Goal: Task Accomplishment & Management: Manage account settings

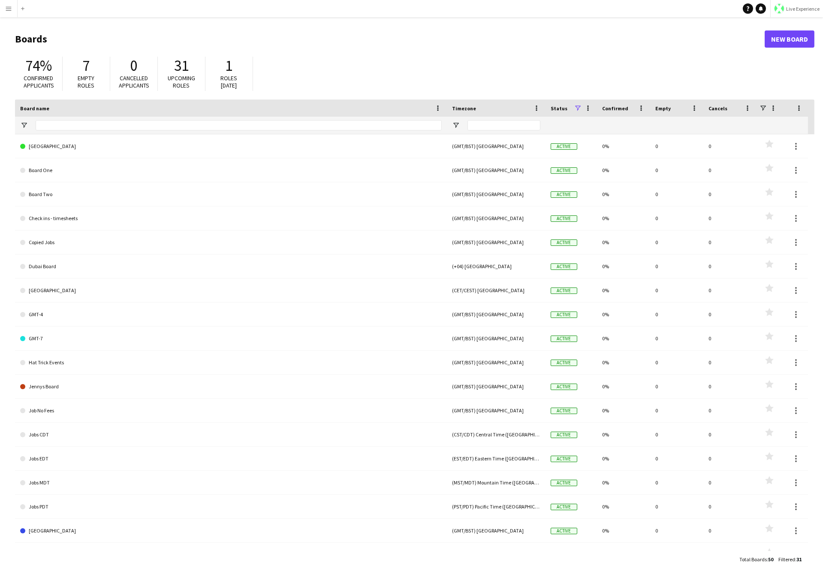
click at [809, 6] on span "Live Experience" at bounding box center [802, 9] width 33 height 6
click at [774, 56] on span "Walls Productions" at bounding box center [794, 57] width 46 height 8
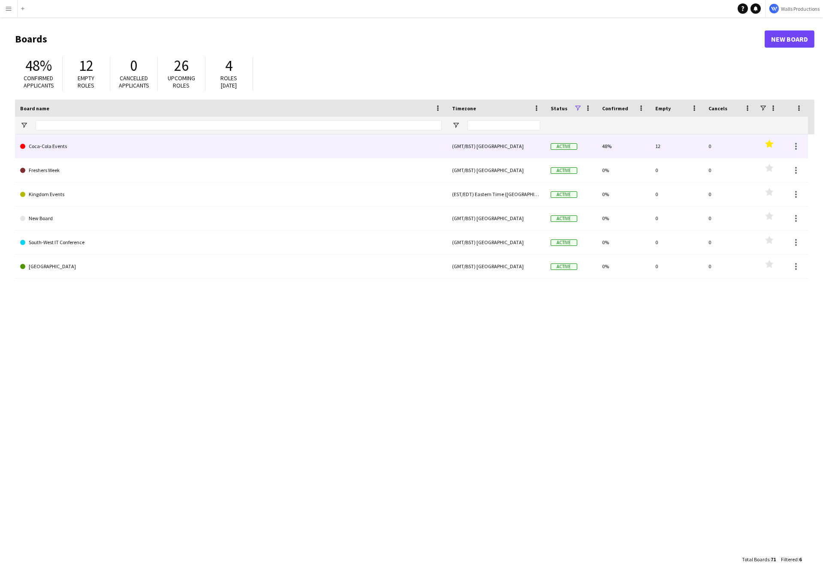
click at [199, 142] on link "Coca-Cola Events" at bounding box center [231, 146] width 422 height 24
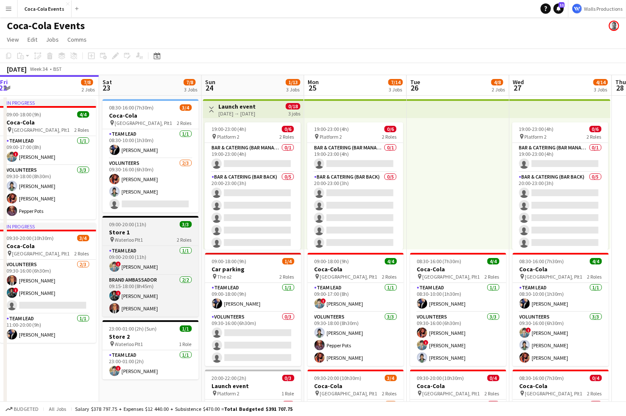
scroll to position [0, 311]
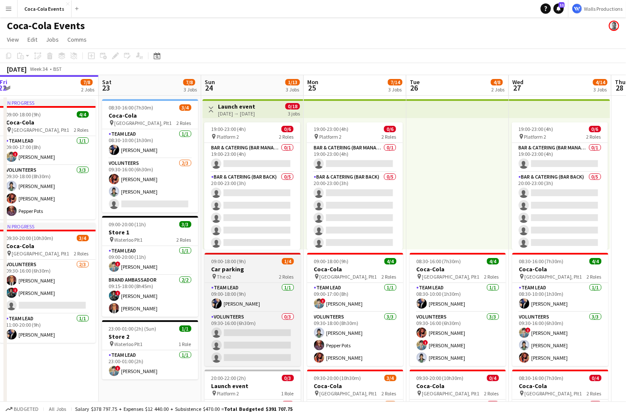
click at [239, 261] on span "09:00-18:00 (9h)" at bounding box center [228, 261] width 35 height 6
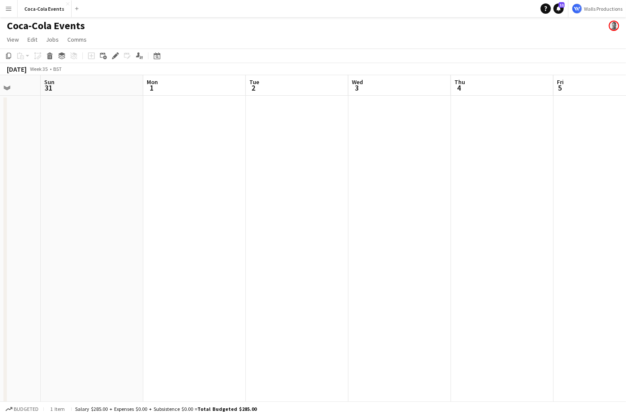
scroll to position [0, 378]
click at [196, 199] on app-date-cell at bounding box center [186, 298] width 102 height 405
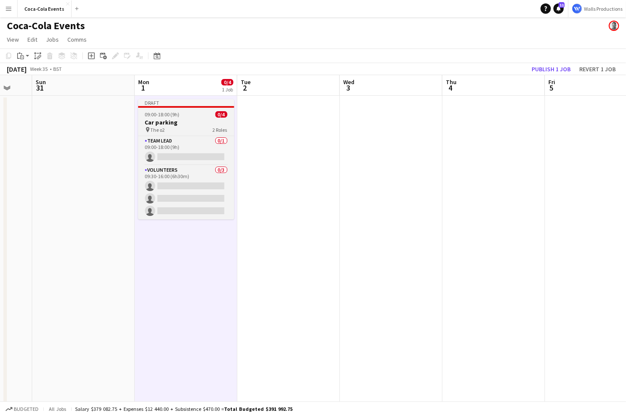
click at [171, 124] on h3 "Car parking" at bounding box center [186, 122] width 96 height 8
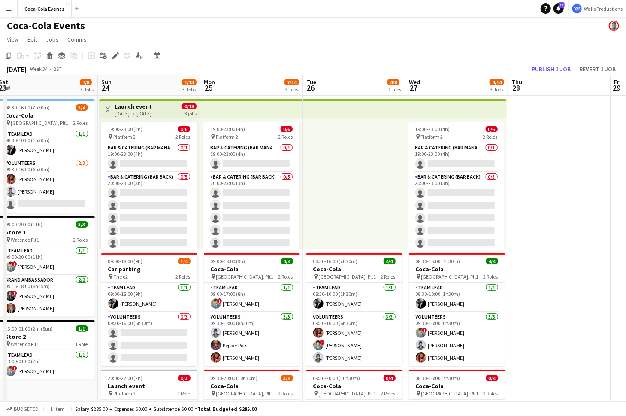
scroll to position [0, 208]
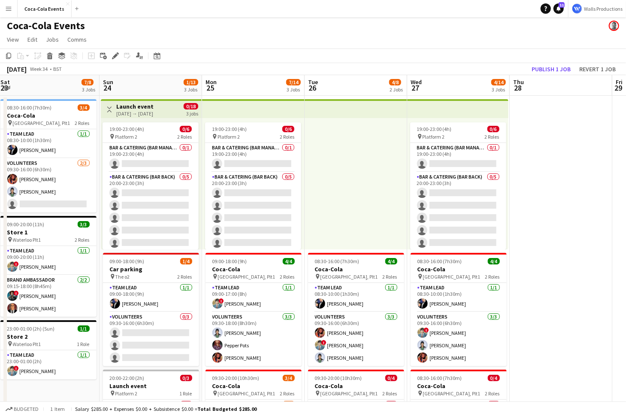
click at [135, 112] on div "24-08-2025 → 27-08-2025" at bounding box center [134, 113] width 37 height 6
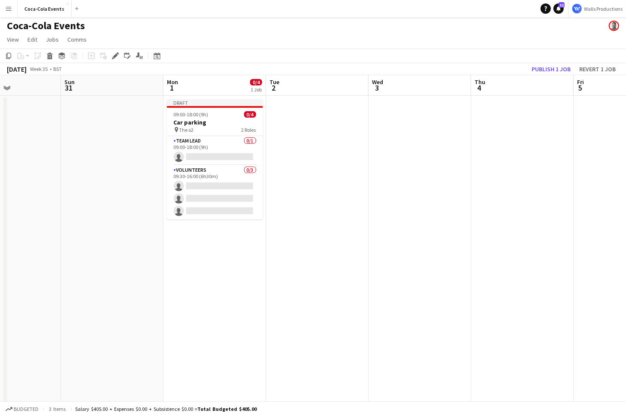
scroll to position [0, 354]
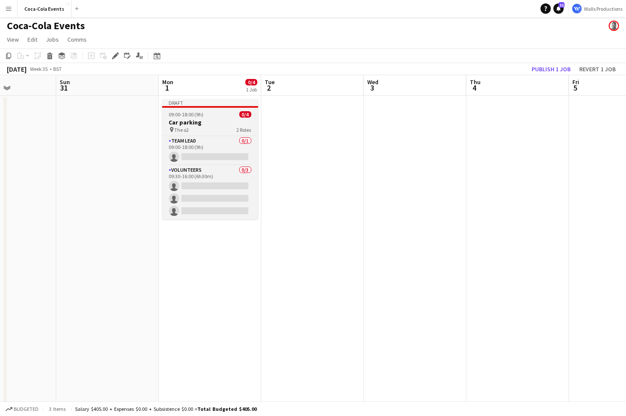
click at [196, 123] on h3 "Car parking" at bounding box center [210, 122] width 96 height 8
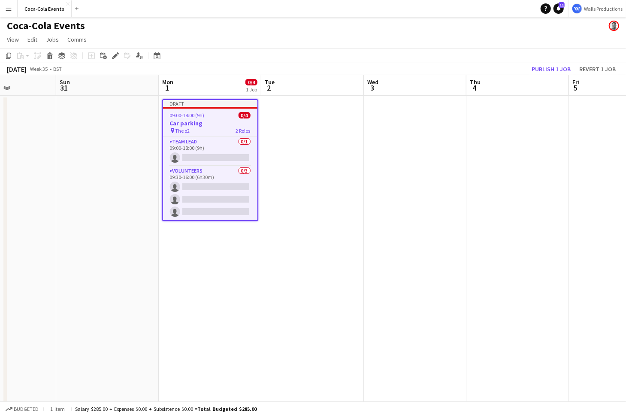
click at [304, 205] on app-date-cell at bounding box center [312, 298] width 102 height 405
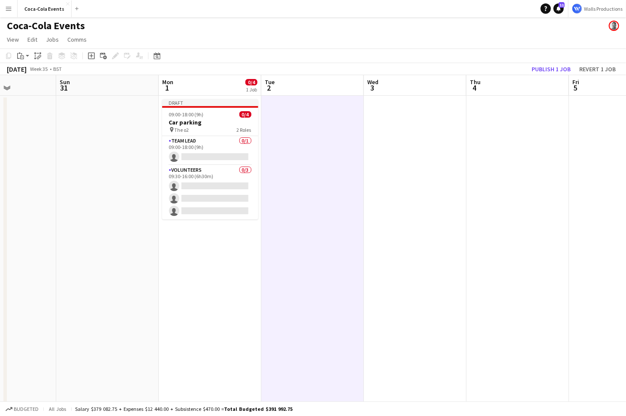
scroll to position [0, 423]
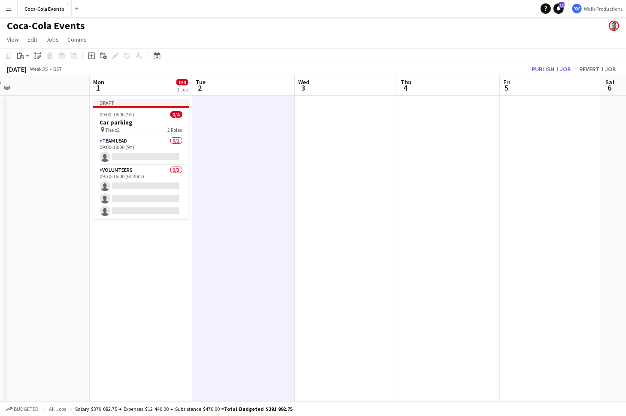
click at [316, 207] on app-date-cell at bounding box center [346, 298] width 102 height 405
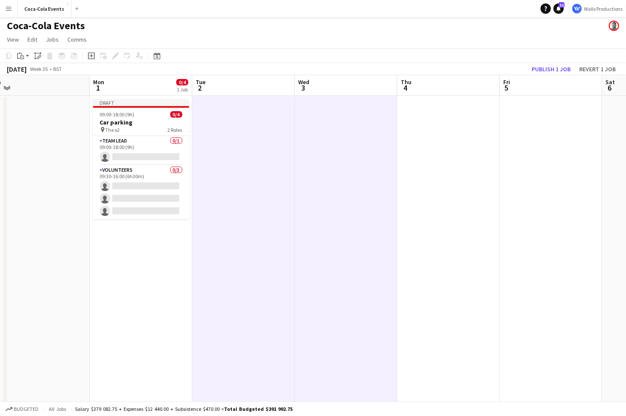
click at [563, 187] on app-date-cell at bounding box center [551, 298] width 102 height 405
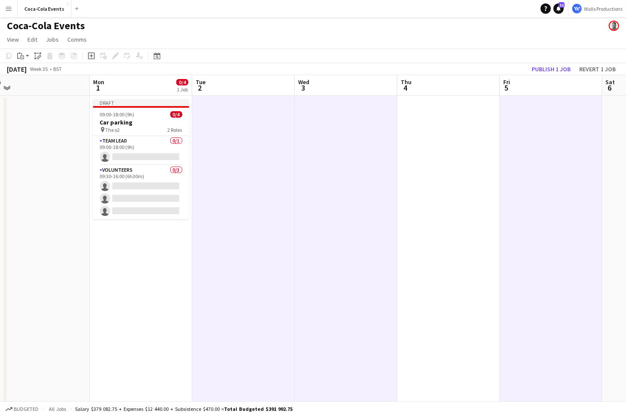
click at [220, 207] on app-date-cell at bounding box center [243, 298] width 102 height 405
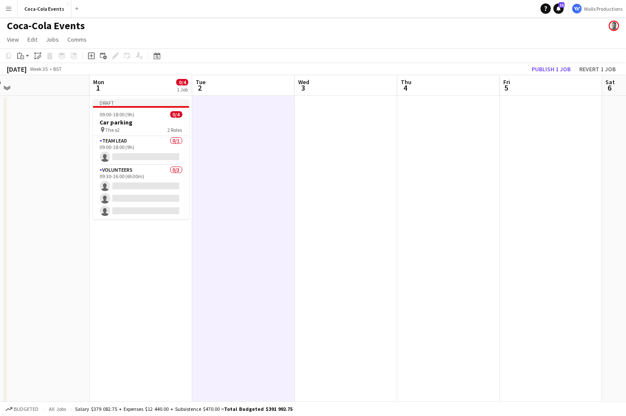
click at [318, 236] on app-date-cell at bounding box center [346, 298] width 102 height 405
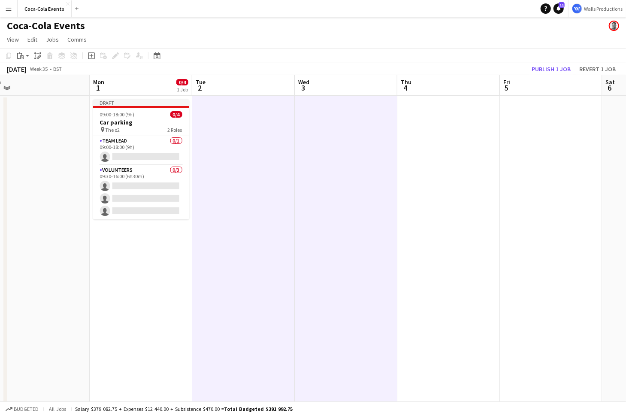
click at [548, 216] on app-date-cell at bounding box center [551, 298] width 102 height 405
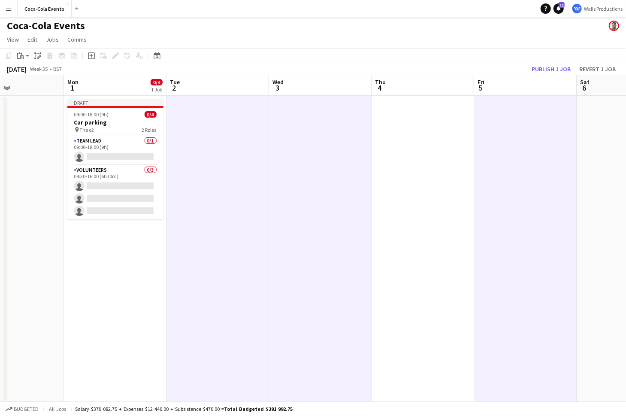
scroll to position [0, 250]
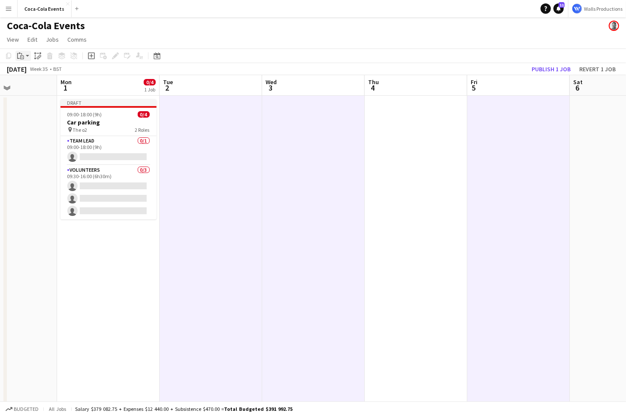
click at [27, 57] on app-action-btn "Paste" at bounding box center [22, 56] width 15 height 10
click at [52, 46] on app-page-menu "View Day view expanded Day view collapsed Month view Date picker Jump to today …" at bounding box center [313, 40] width 626 height 16
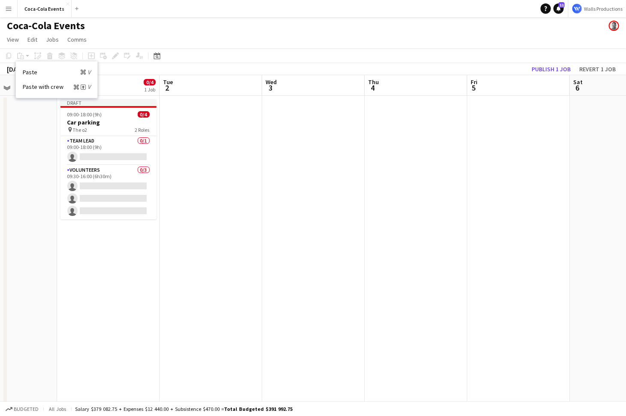
click at [207, 166] on app-date-cell at bounding box center [211, 298] width 102 height 405
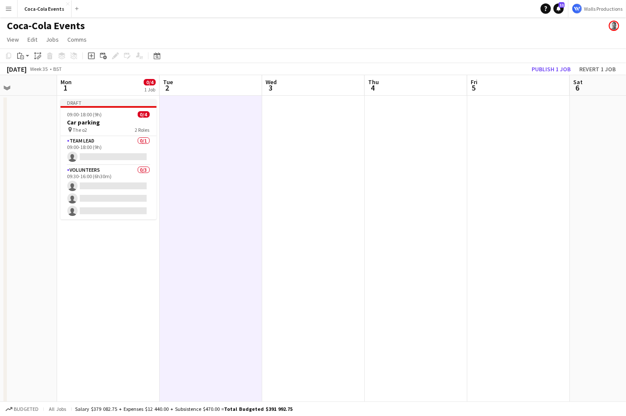
click at [421, 215] on app-date-cell at bounding box center [415, 298] width 102 height 405
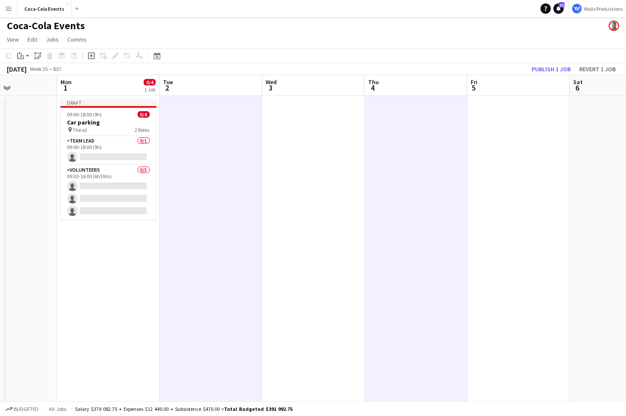
click at [510, 224] on app-date-cell at bounding box center [518, 298] width 102 height 405
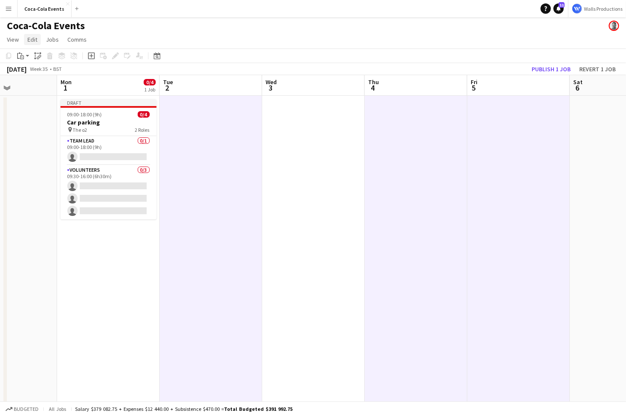
click at [33, 38] on span "Edit" at bounding box center [32, 40] width 10 height 8
click at [60, 96] on span "Paste as linked job" at bounding box center [55, 95] width 48 height 8
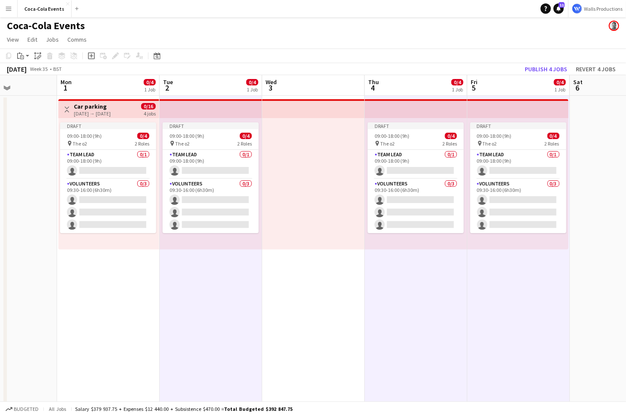
click at [96, 108] on h3 "Car parking" at bounding box center [92, 106] width 37 height 8
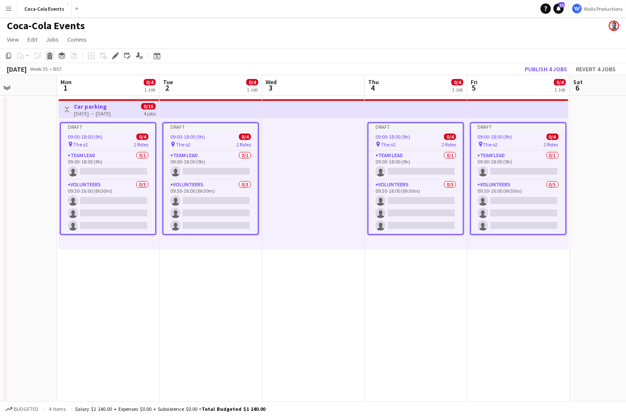
click at [51, 57] on icon at bounding box center [50, 57] width 5 height 4
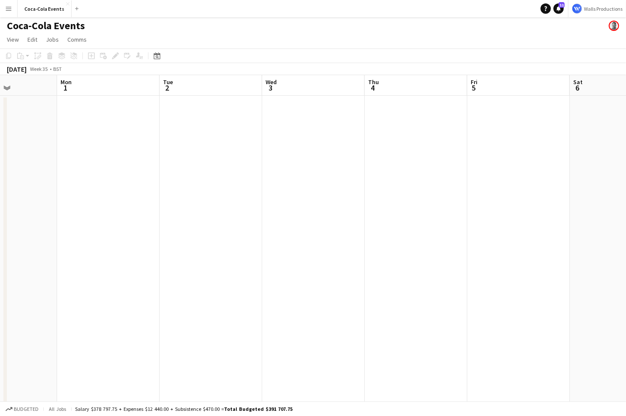
click at [93, 159] on app-date-cell at bounding box center [108, 298] width 102 height 405
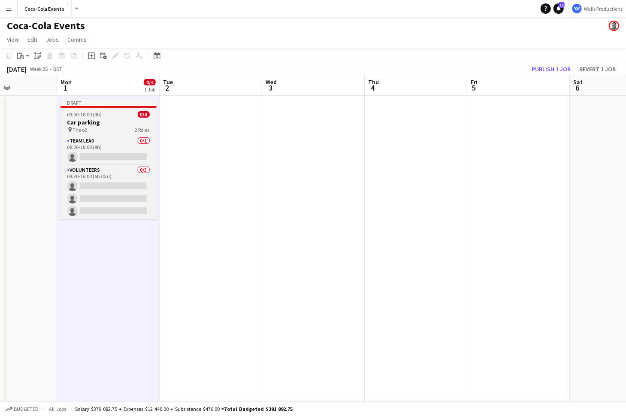
click at [89, 126] on div "pin The o2 2 Roles" at bounding box center [108, 129] width 96 height 7
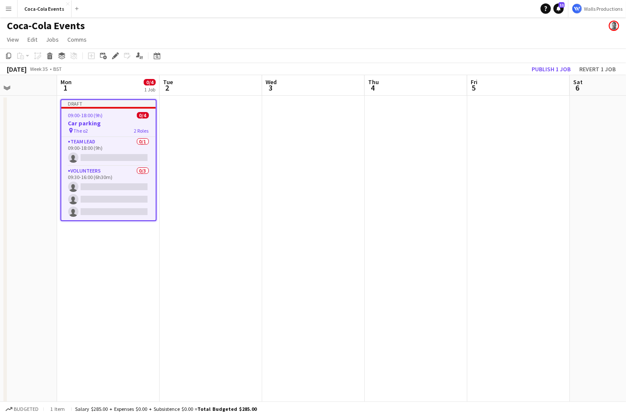
click at [216, 190] on app-date-cell at bounding box center [211, 298] width 102 height 405
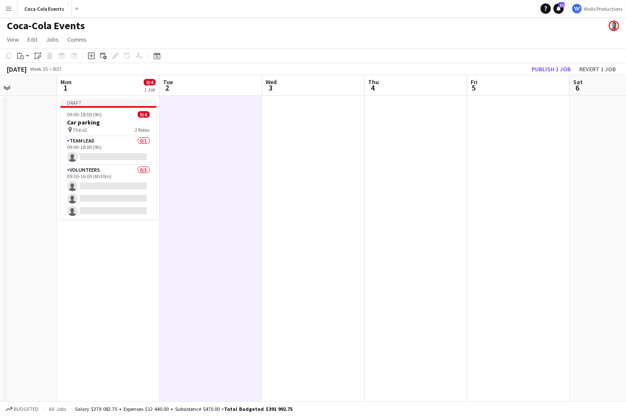
click at [419, 226] on app-date-cell at bounding box center [415, 298] width 102 height 405
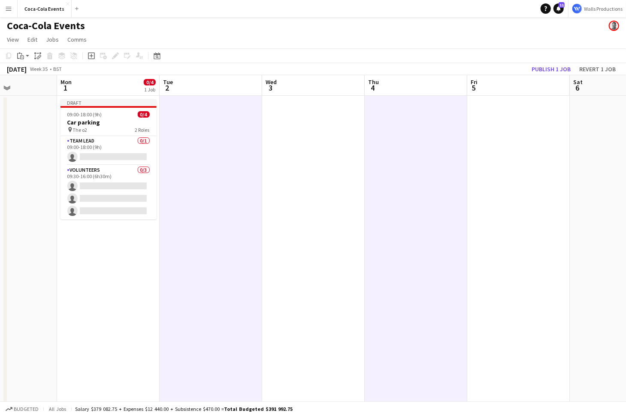
click at [524, 232] on app-date-cell at bounding box center [518, 298] width 102 height 405
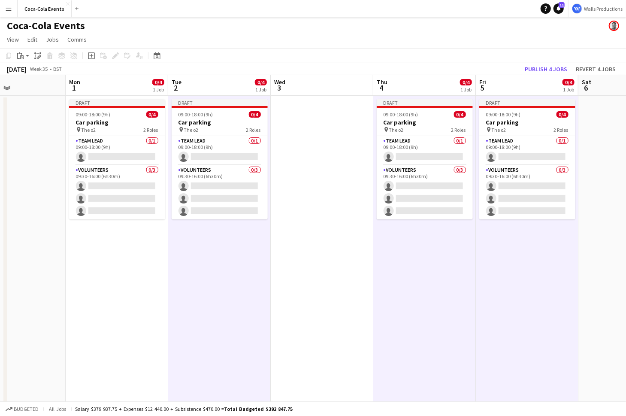
scroll to position [0, 241]
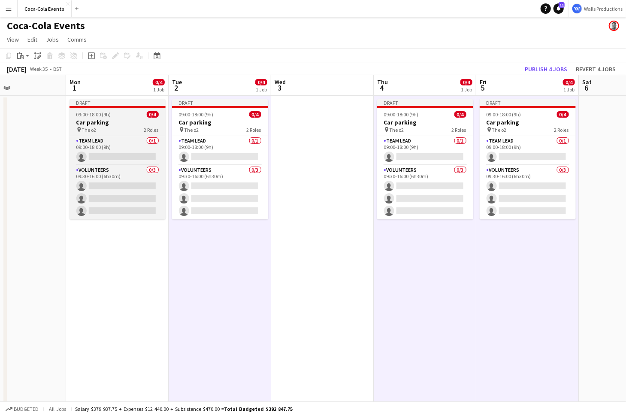
click at [115, 125] on h3 "Car parking" at bounding box center [117, 122] width 96 height 8
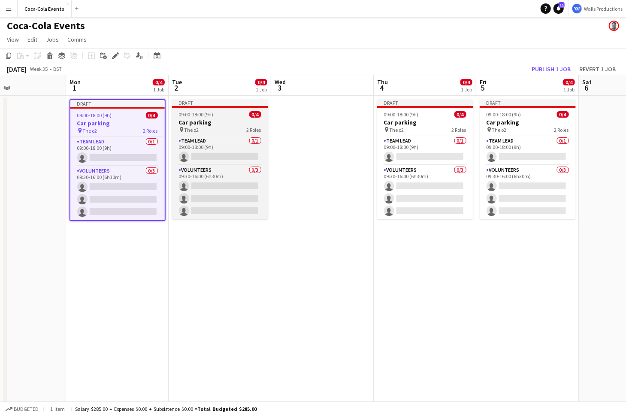
click at [204, 117] on span "09:00-18:00 (9h)" at bounding box center [196, 114] width 35 height 6
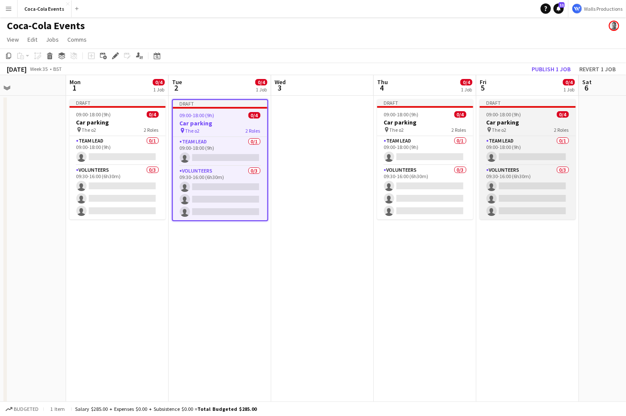
click at [504, 125] on h3 "Car parking" at bounding box center [527, 122] width 96 height 8
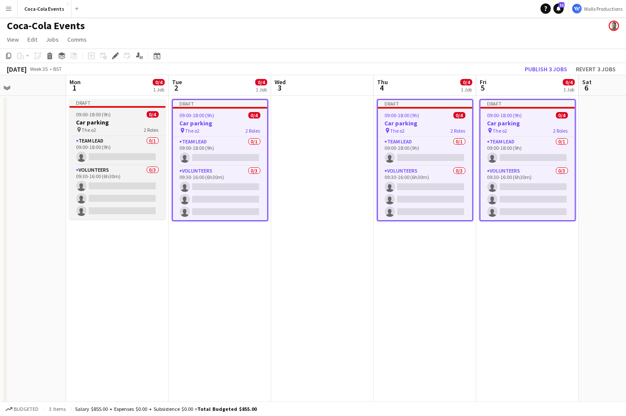
click at [105, 132] on div "pin The o2 2 Roles" at bounding box center [117, 129] width 96 height 7
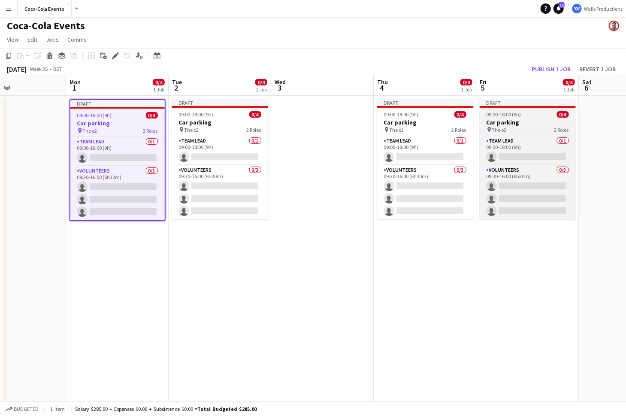
click at [500, 118] on app-job-card "Draft 09:00-18:00 (9h) 0/4 Car parking pin The o2 2 Roles Team Lead 0/1 09:00-1…" at bounding box center [527, 159] width 96 height 120
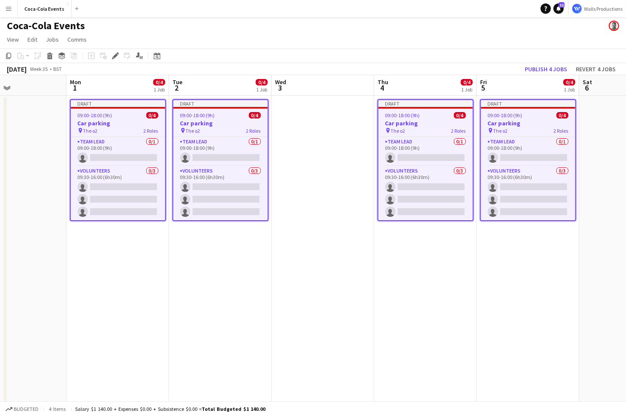
click at [109, 55] on div "Add job Add linked Job Edit Edit linked Job Applicants" at bounding box center [112, 56] width 66 height 10
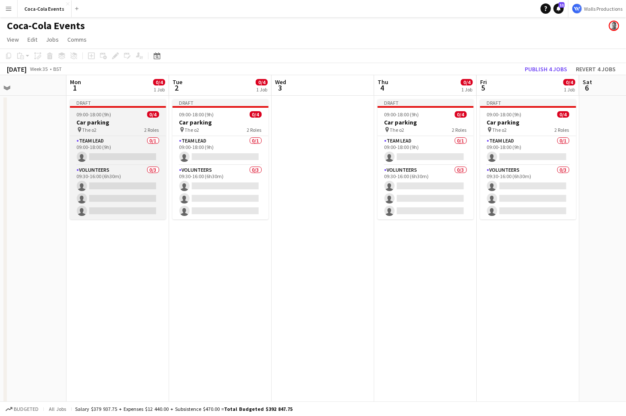
click at [113, 102] on div "Draft" at bounding box center [118, 102] width 96 height 7
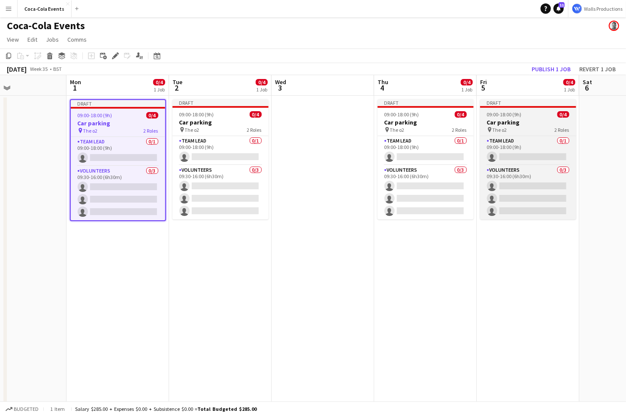
click at [519, 116] on span "09:00-18:00 (9h)" at bounding box center [504, 114] width 35 height 6
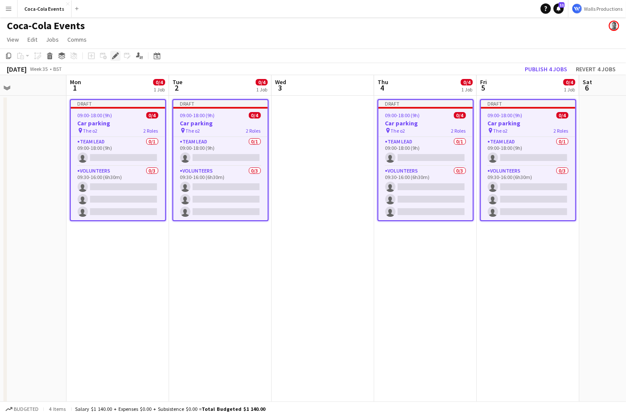
click at [117, 55] on icon "Edit" at bounding box center [115, 55] width 7 height 7
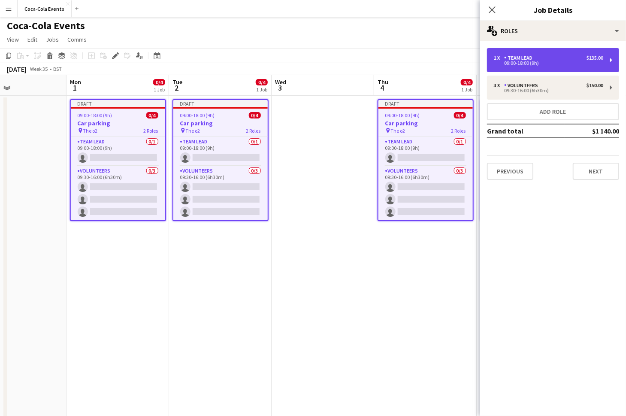
click at [521, 63] on div "09:00-18:00 (9h)" at bounding box center [548, 63] width 109 height 4
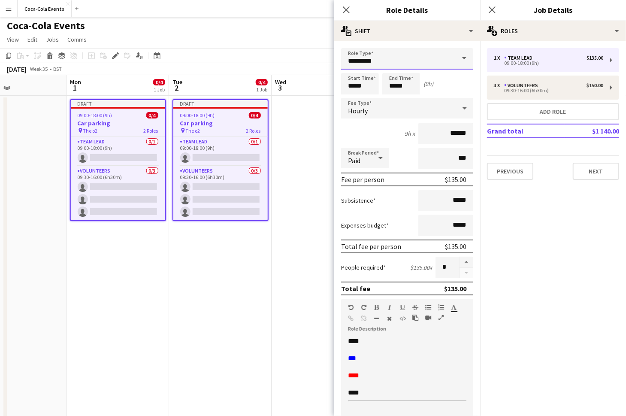
click at [414, 60] on input "*********" at bounding box center [407, 58] width 132 height 21
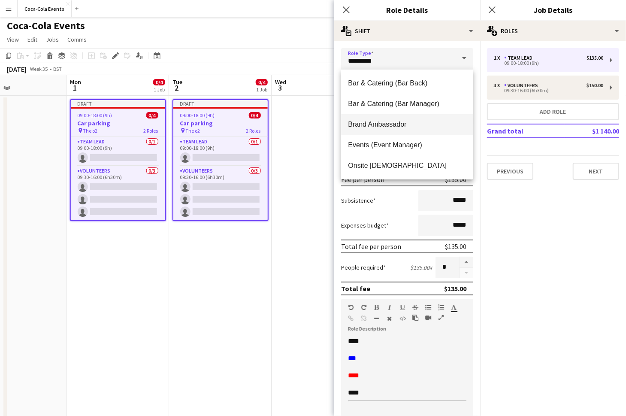
click at [395, 119] on mat-option "Brand Ambassador" at bounding box center [407, 124] width 132 height 21
type input "**********"
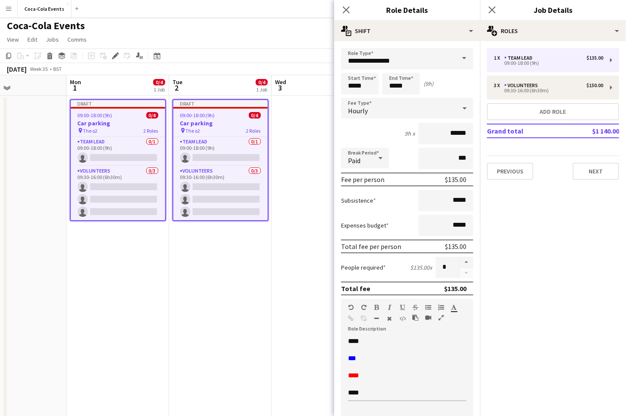
click at [270, 275] on app-date-cell "Draft 09:00-18:00 (9h) 0/4 Car parking pin The o2 2 Roles Team Lead 0/1 09:00-1…" at bounding box center [220, 298] width 102 height 405
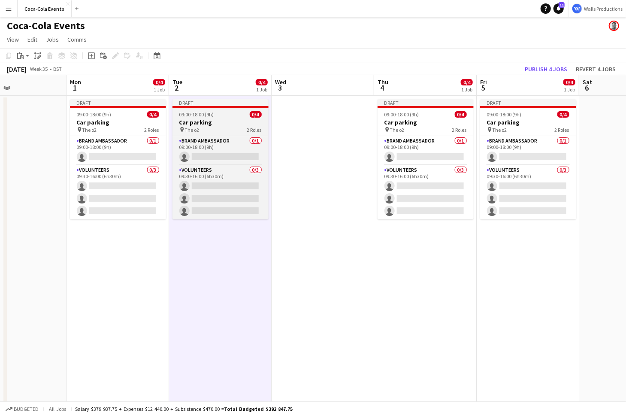
click at [211, 123] on h3 "Car parking" at bounding box center [220, 122] width 96 height 8
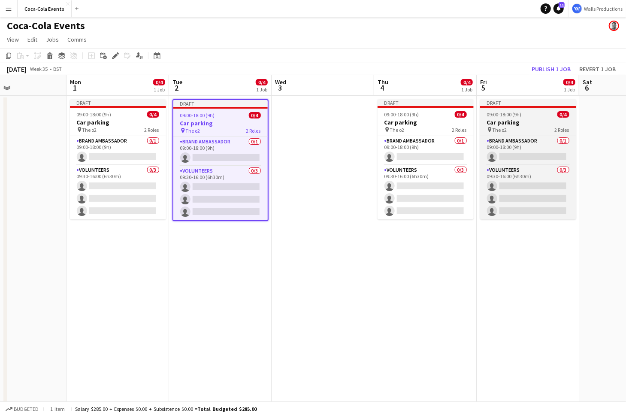
click at [557, 117] on app-job-card "Draft 09:00-18:00 (9h) 0/4 Car parking pin The o2 2 Roles Brand Ambassador 0/1 …" at bounding box center [528, 159] width 96 height 120
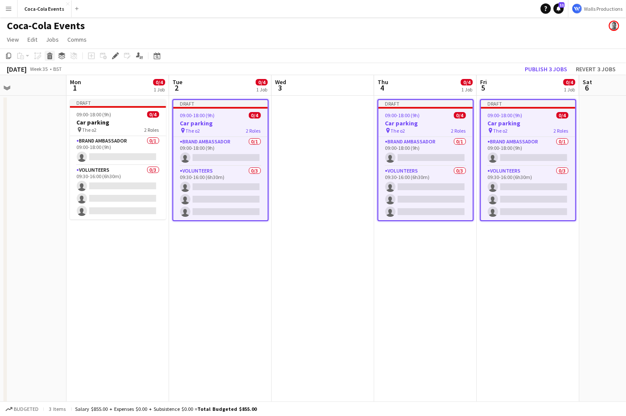
click at [51, 56] on icon at bounding box center [50, 57] width 5 height 4
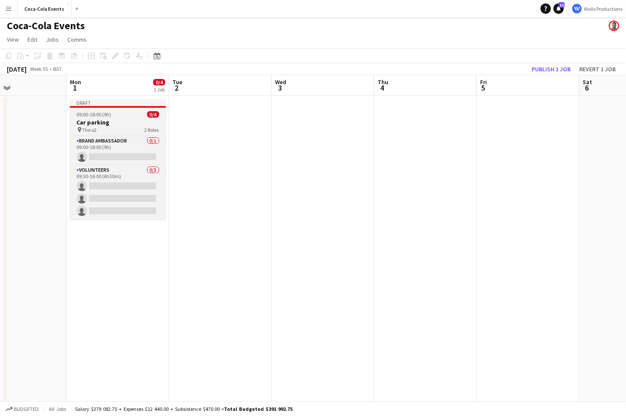
click at [108, 119] on h3 "Car parking" at bounding box center [118, 122] width 96 height 8
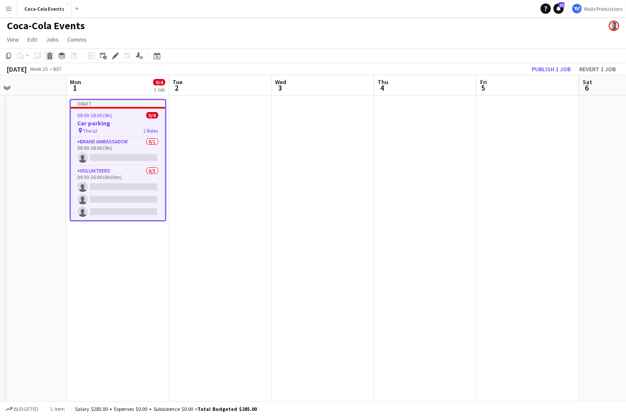
click at [50, 56] on icon at bounding box center [50, 57] width 5 height 4
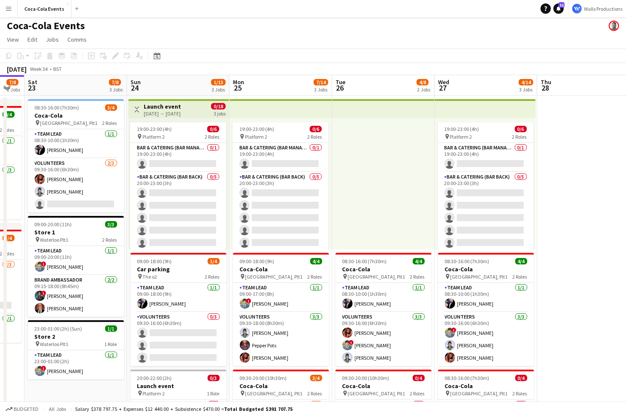
scroll to position [0, 180]
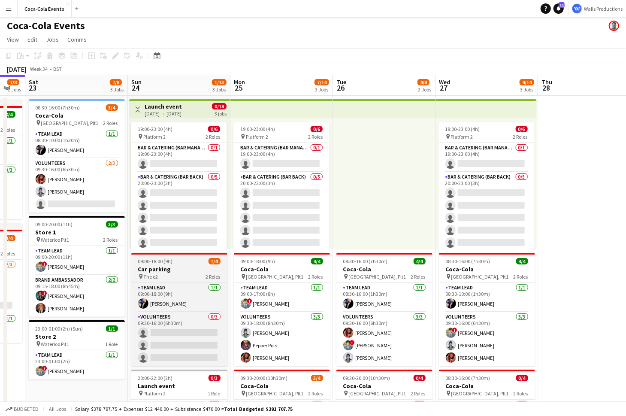
click at [163, 265] on h3 "Car parking" at bounding box center [179, 269] width 96 height 8
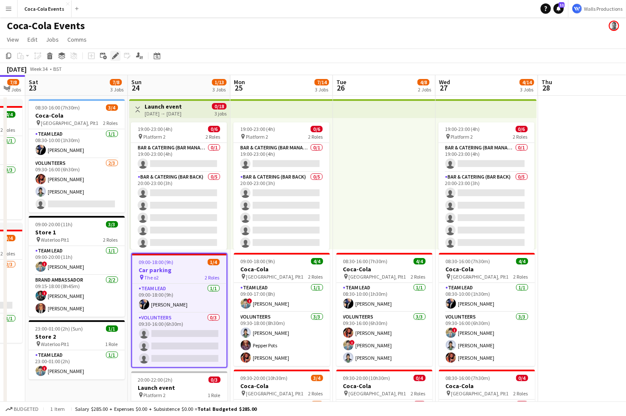
click at [115, 56] on icon at bounding box center [115, 56] width 5 height 5
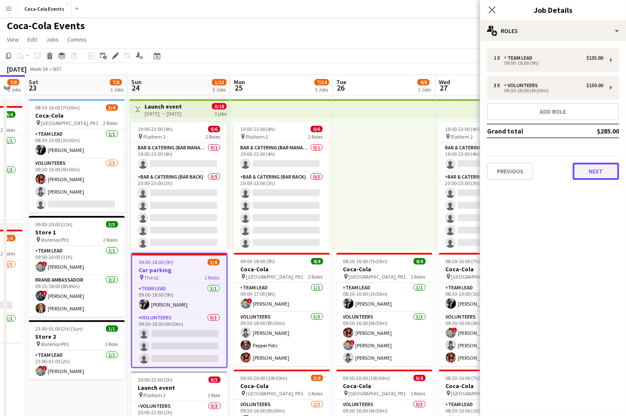
click at [607, 173] on button "Next" at bounding box center [595, 171] width 46 height 17
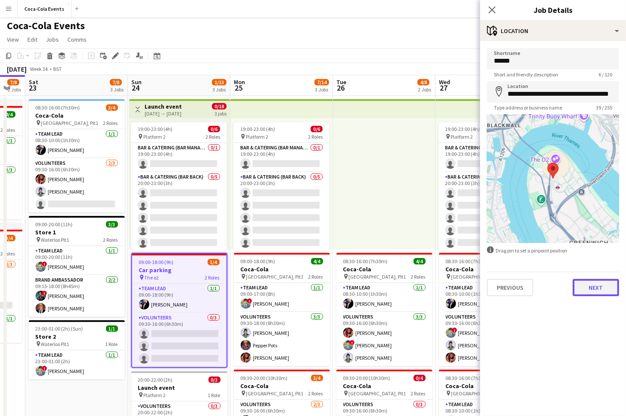
click at [595, 289] on button "Next" at bounding box center [595, 287] width 46 height 17
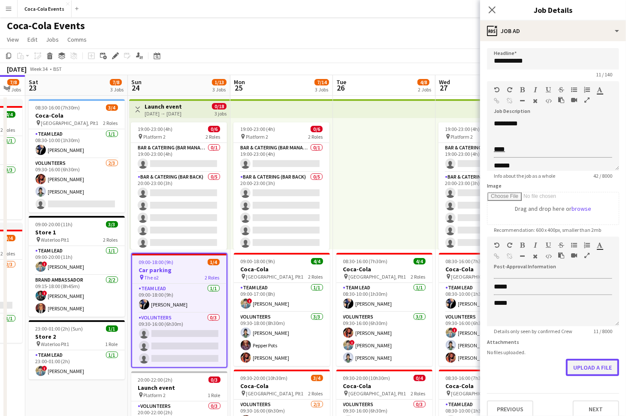
click at [584, 368] on button "Upload a file" at bounding box center [592, 366] width 53 height 17
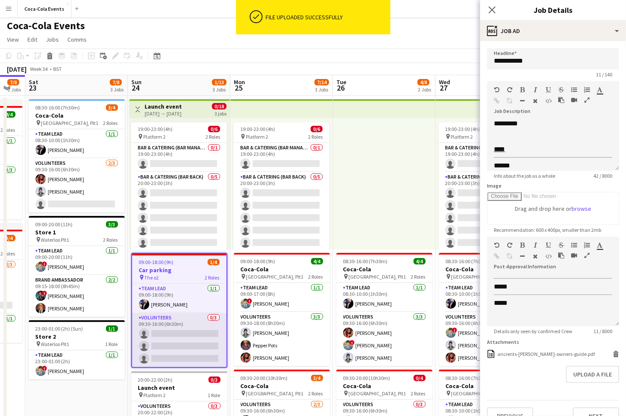
click at [197, 332] on app-card-role "Volunteers 0/3 09:30-16:00 (6h30m) single-neutral-actions single-neutral-action…" at bounding box center [179, 340] width 94 height 54
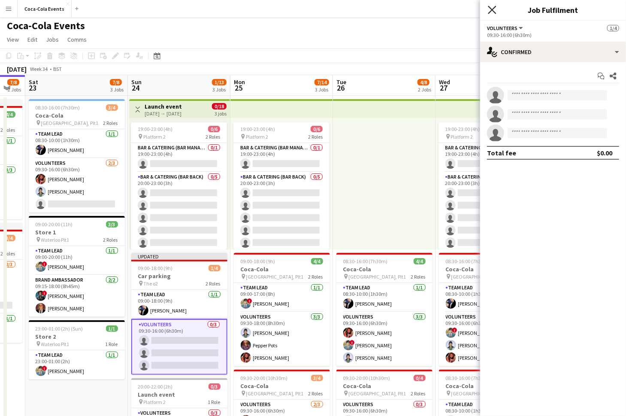
click at [491, 10] on icon at bounding box center [492, 10] width 8 height 8
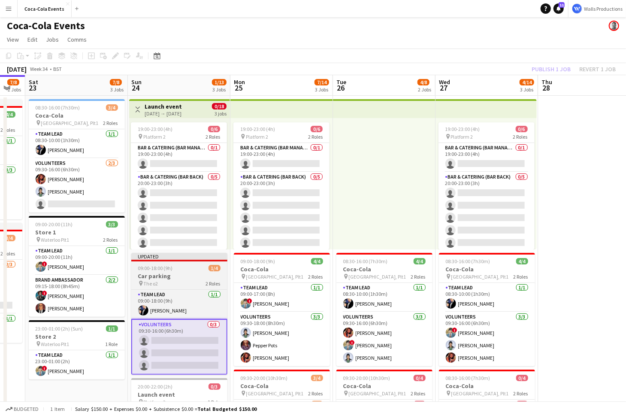
click at [165, 276] on h3 "Car parking" at bounding box center [179, 276] width 96 height 8
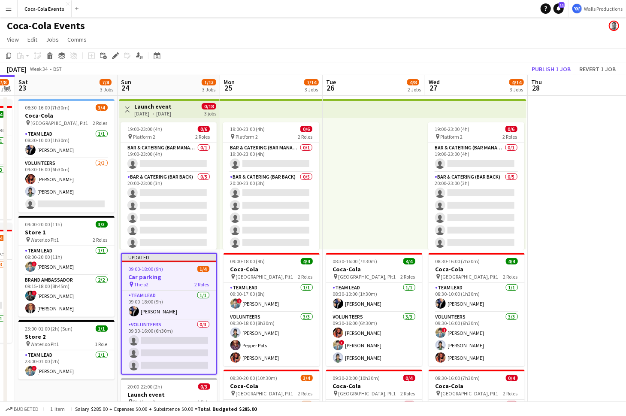
scroll to position [0, 191]
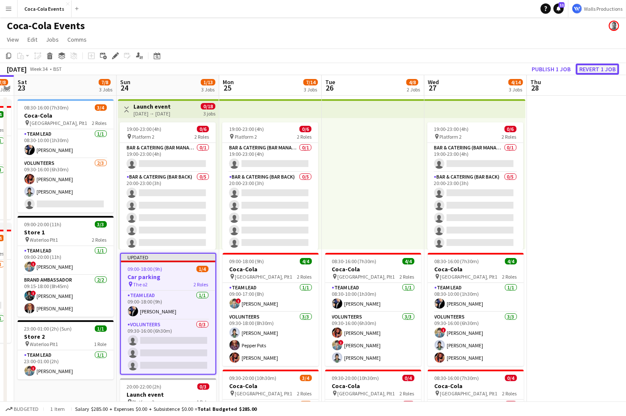
click at [580, 65] on button "Revert 1 job" at bounding box center [596, 68] width 43 height 11
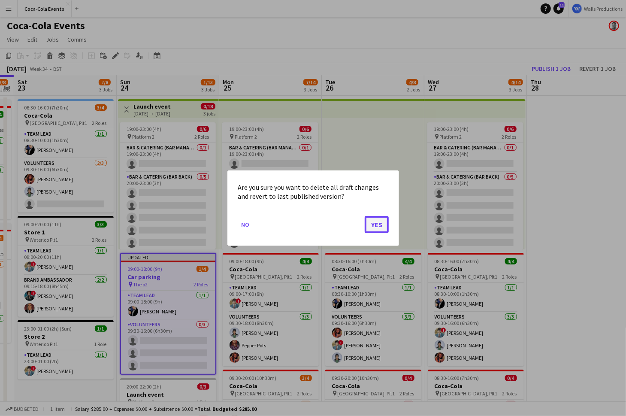
click at [377, 221] on button "Yes" at bounding box center [376, 223] width 24 height 17
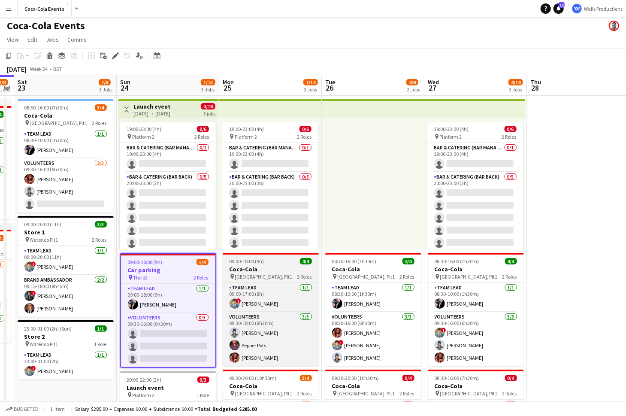
click at [275, 270] on h3 "Coca-Cola" at bounding box center [271, 269] width 96 height 8
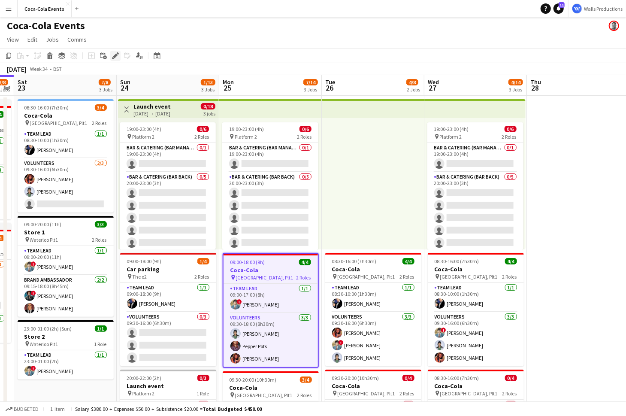
click at [115, 56] on icon at bounding box center [115, 56] width 5 height 5
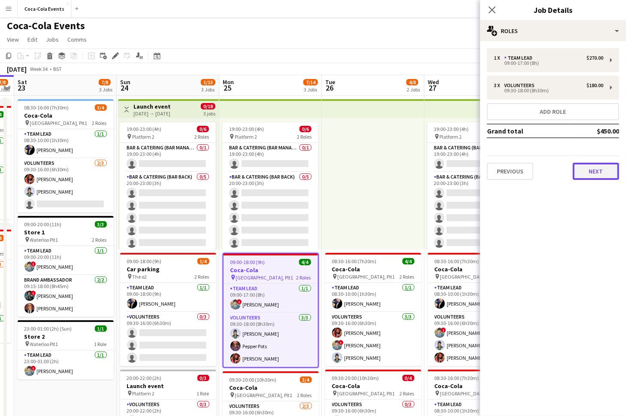
click at [596, 169] on button "Next" at bounding box center [595, 171] width 46 height 17
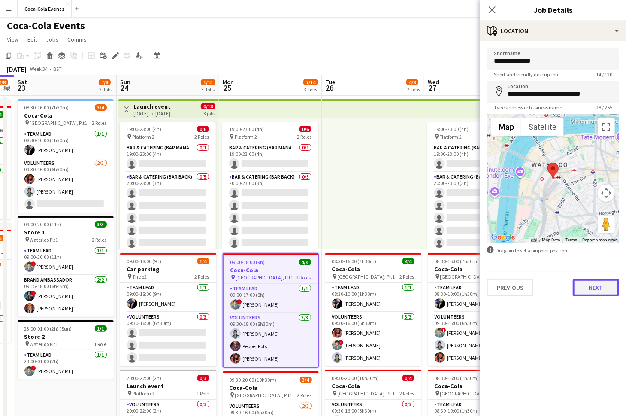
click at [589, 280] on button "Next" at bounding box center [595, 287] width 46 height 17
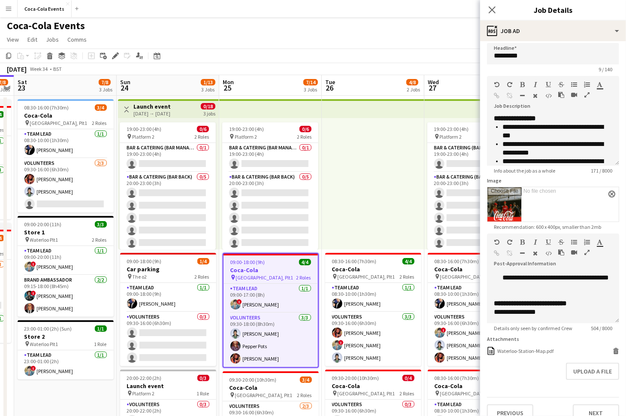
scroll to position [17, 0]
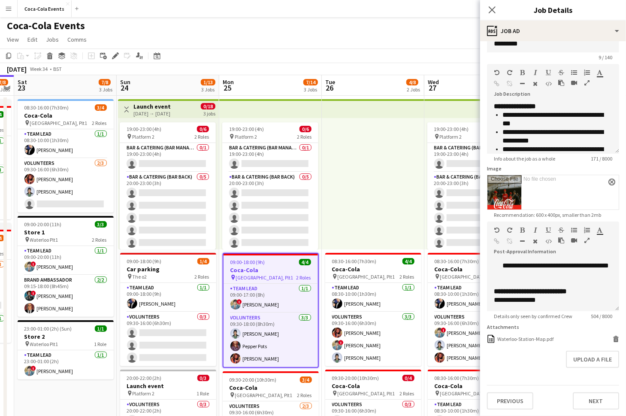
click at [506, 371] on form "**********" at bounding box center [553, 220] width 146 height 378
click at [587, 360] on button "Upload a file" at bounding box center [592, 358] width 53 height 17
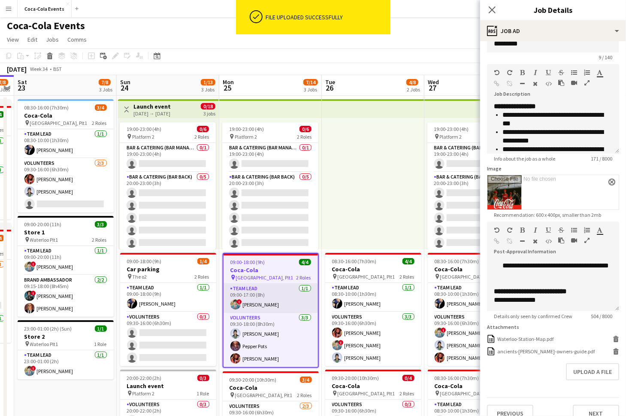
click at [271, 297] on app-card-role "Team Lead 1/1 09:00-17:00 (8h) ! Clark Kent" at bounding box center [270, 297] width 94 height 29
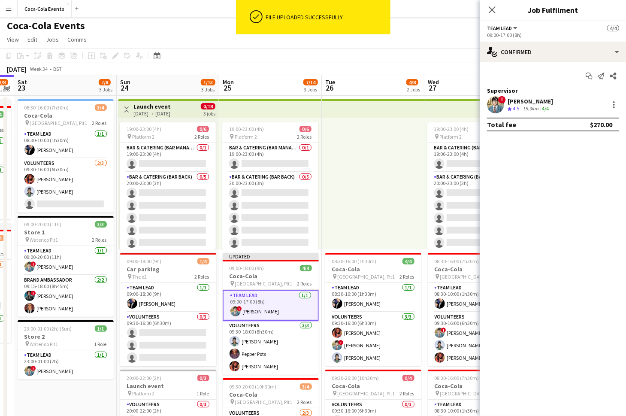
click at [447, 50] on app-toolbar "Copy Paste Paste Command V Paste with crew Command Shift V Paste linked Job Del…" at bounding box center [313, 55] width 626 height 15
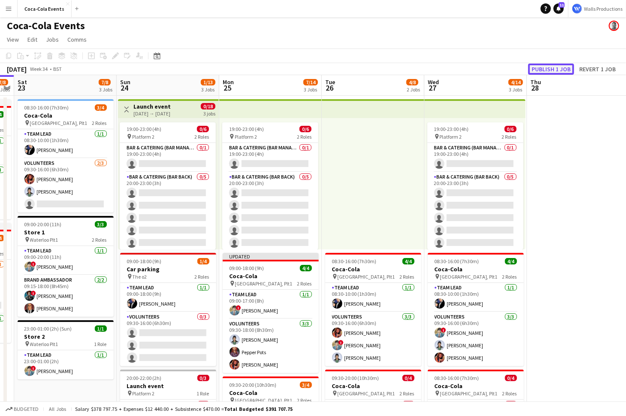
click at [549, 68] on button "Publish 1 job" at bounding box center [551, 68] width 46 height 11
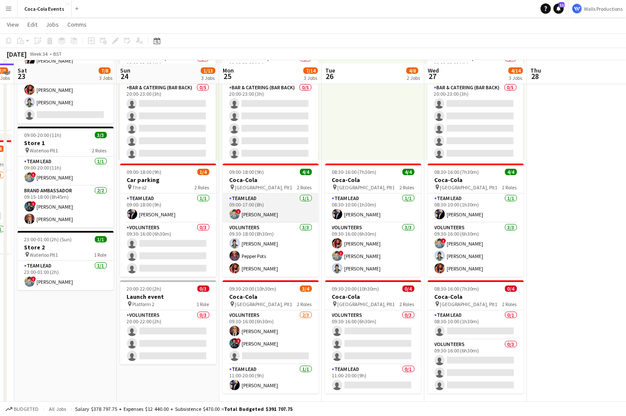
scroll to position [93, 0]
